Goal: Find specific page/section: Find specific page/section

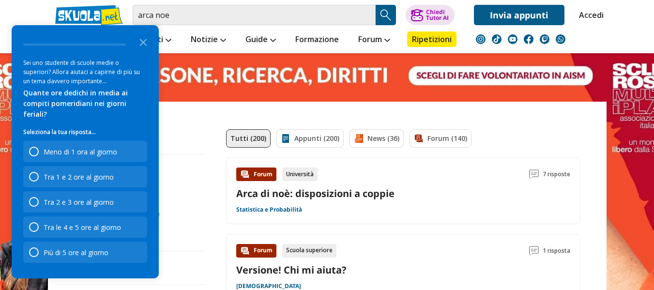
click at [144, 50] on icon "Close the survey" at bounding box center [143, 41] width 19 height 19
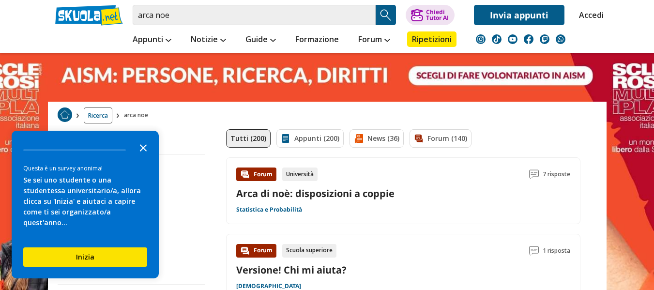
click at [144, 151] on polygon "Close the survey" at bounding box center [143, 147] width 7 height 7
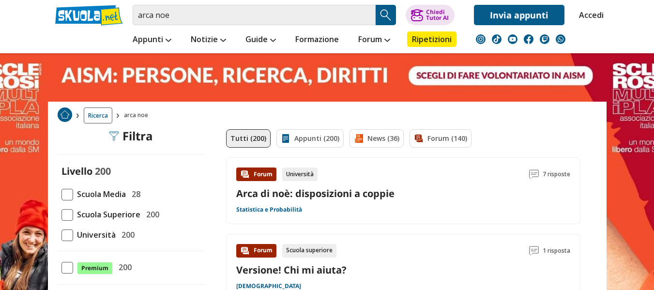
click at [69, 195] on span at bounding box center [67, 195] width 12 height 12
click at [61, 194] on input "Scuola Media 28" at bounding box center [61, 194] width 0 height 0
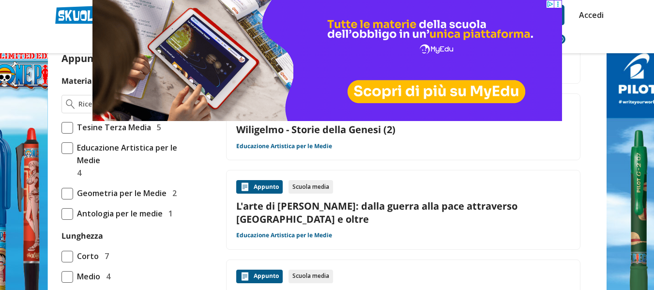
scroll to position [246, 0]
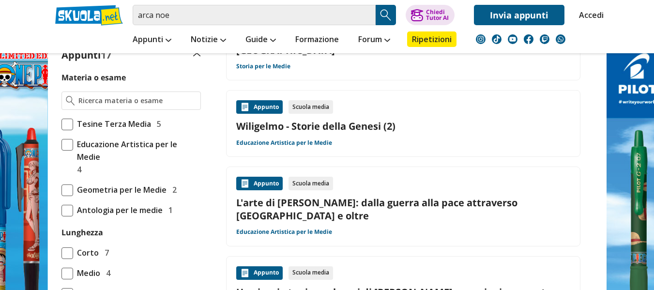
click at [63, 205] on span at bounding box center [67, 211] width 12 height 12
click at [61, 210] on input "Antologia per le medie 1" at bounding box center [61, 210] width 0 height 0
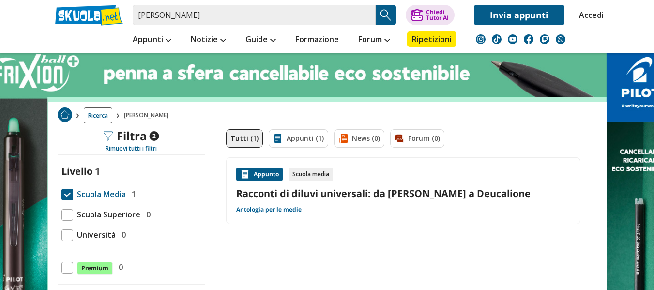
click at [271, 207] on link "Antologia per le medie" at bounding box center [268, 210] width 65 height 8
